Goal: Information Seeking & Learning: Find specific fact

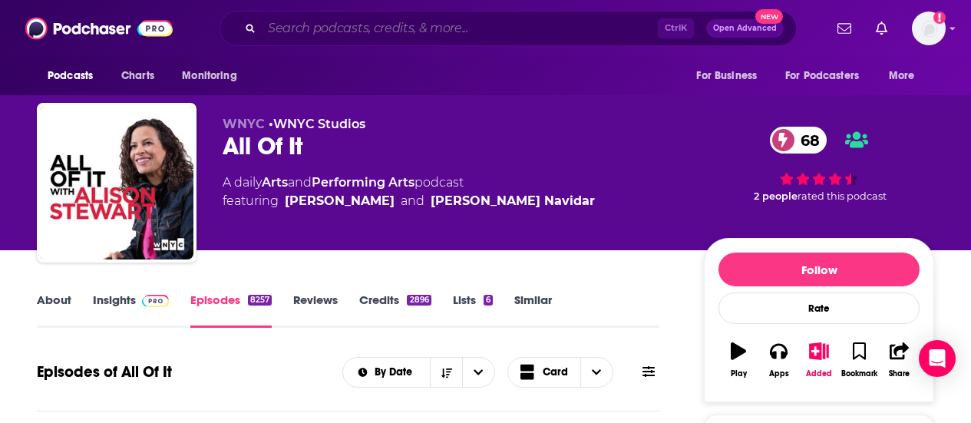
scroll to position [5347, 0]
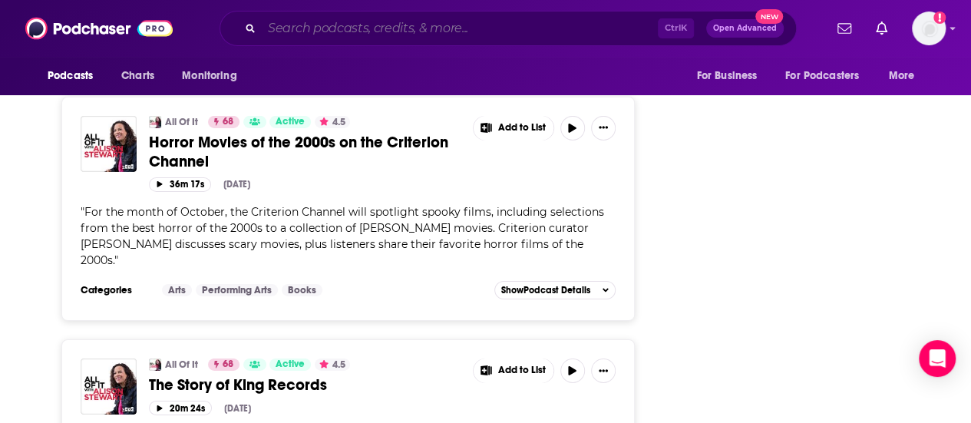
click at [364, 28] on input "Search podcasts, credits, & more..." at bounding box center [460, 28] width 396 height 25
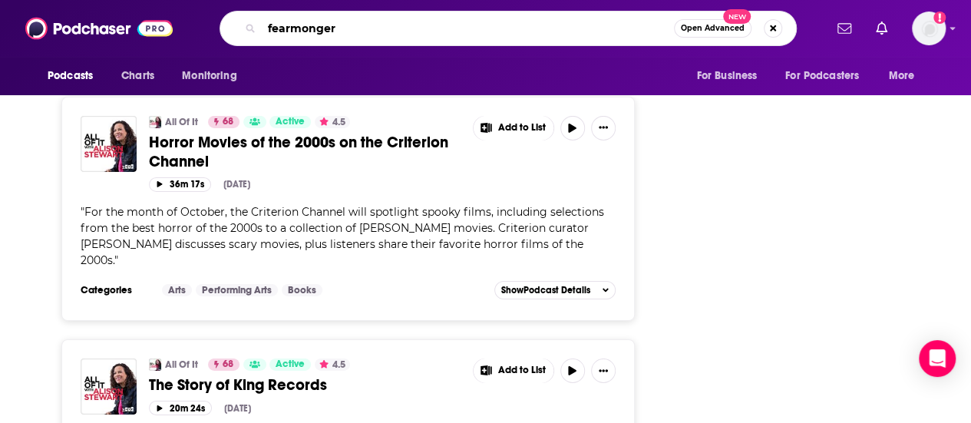
type input "fearmongers"
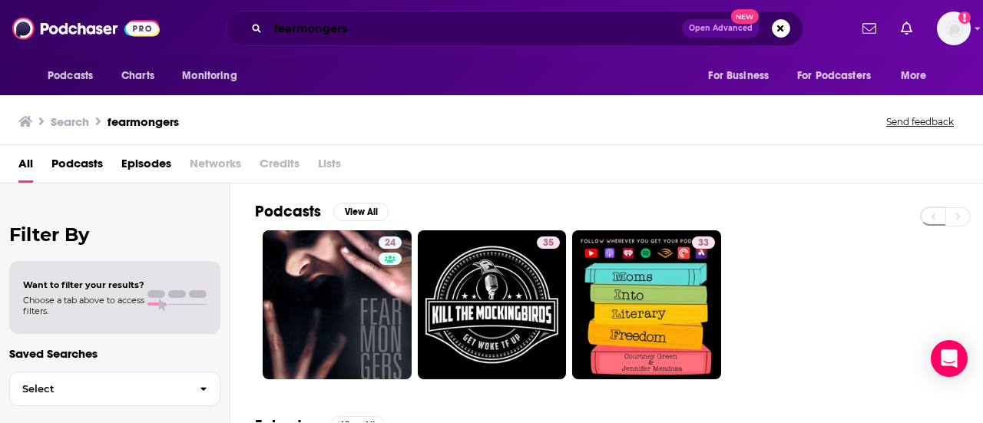
click at [364, 28] on input "fearmongers" at bounding box center [475, 28] width 414 height 25
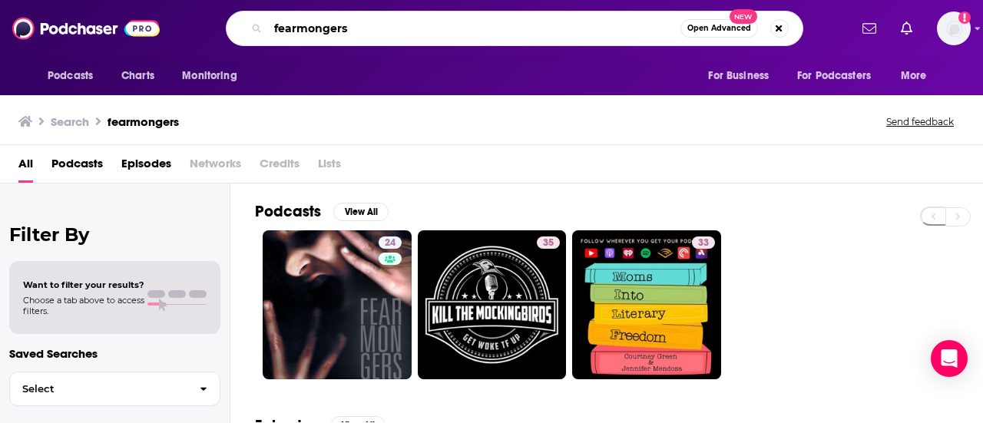
click at [364, 28] on input "fearmongers" at bounding box center [474, 28] width 412 height 25
type input "creative principles"
